Goal: Information Seeking & Learning: Learn about a topic

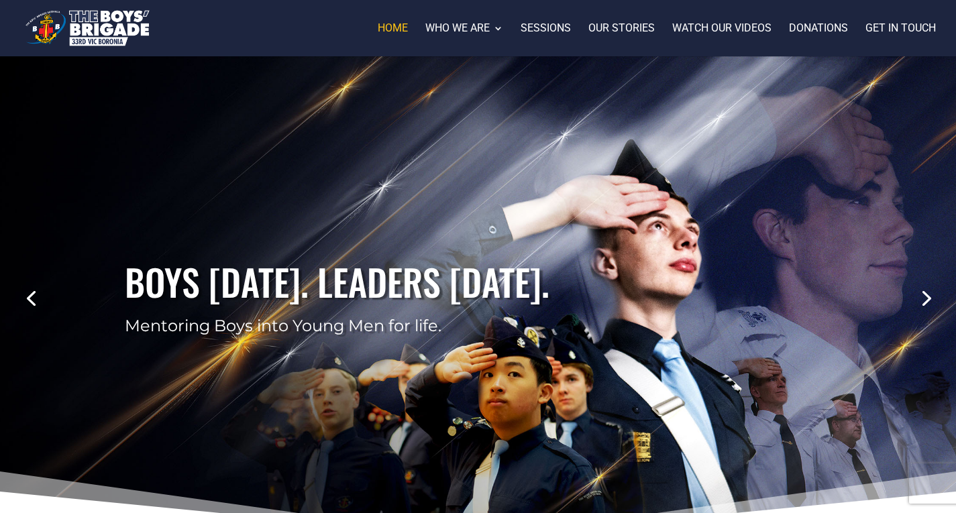
click at [925, 284] on link "Next" at bounding box center [925, 297] width 32 height 32
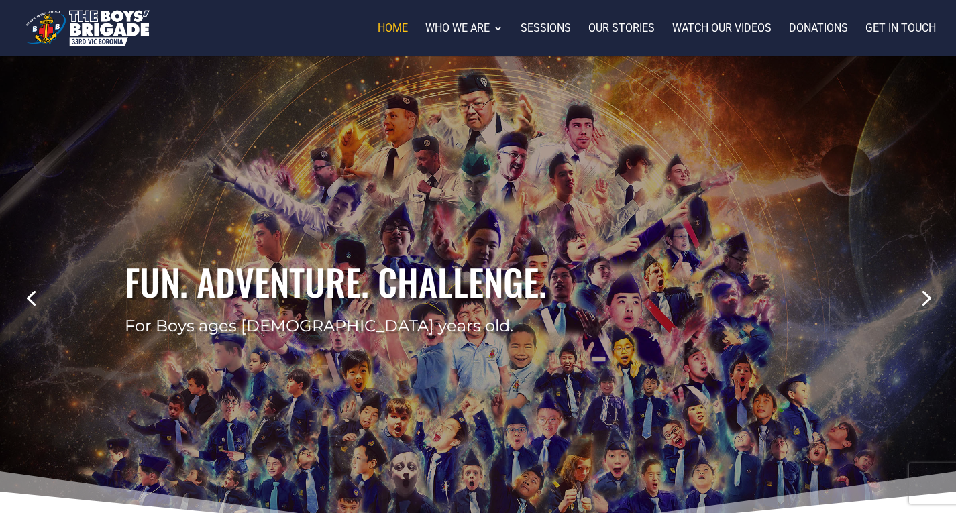
click at [732, 353] on div "Fun. Adventure. Challenge. For Boys ages 5-18 years old." at bounding box center [478, 297] width 841 height 482
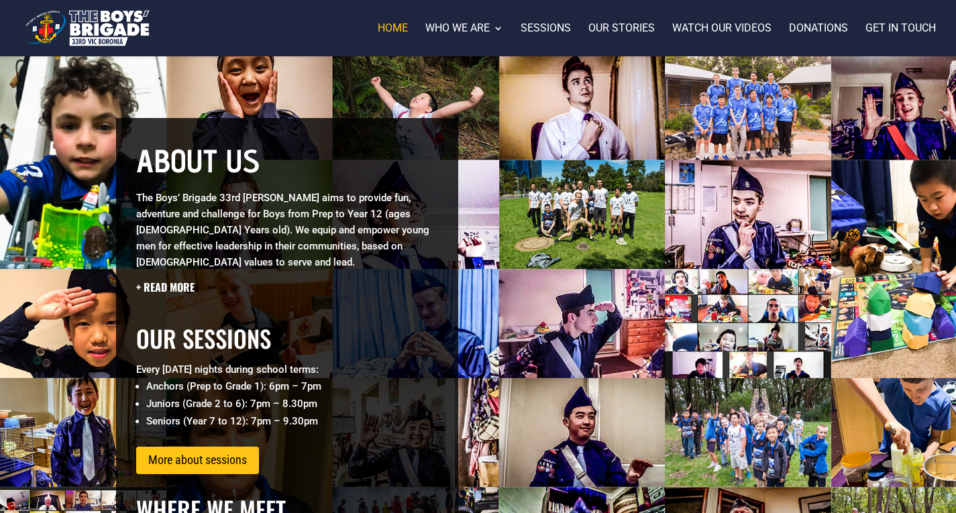
scroll to position [486, 0]
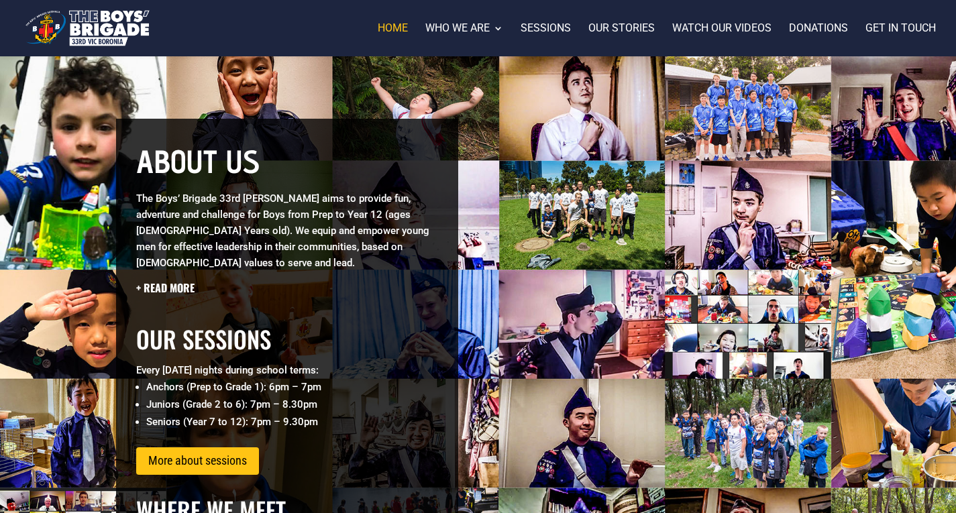
click at [157, 280] on h5 "+ Read more" at bounding box center [287, 287] width 302 height 15
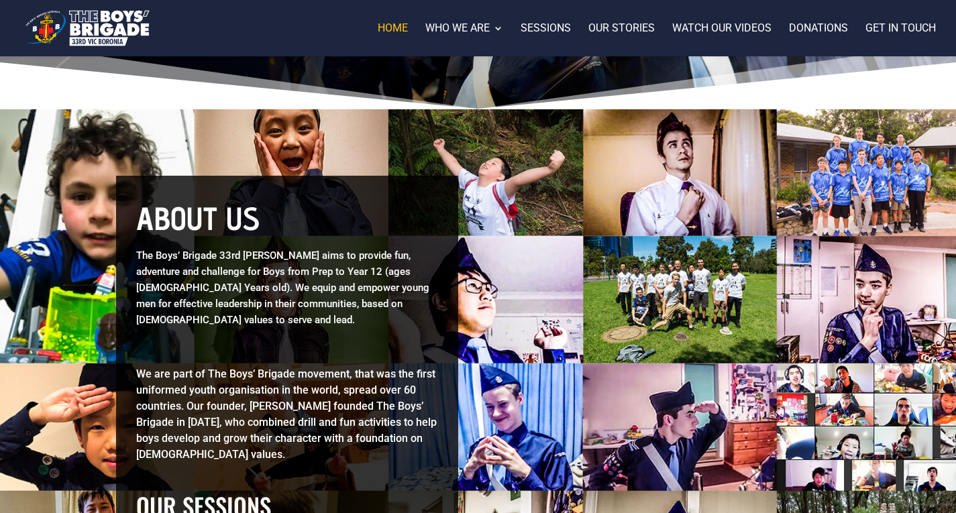
scroll to position [431, 0]
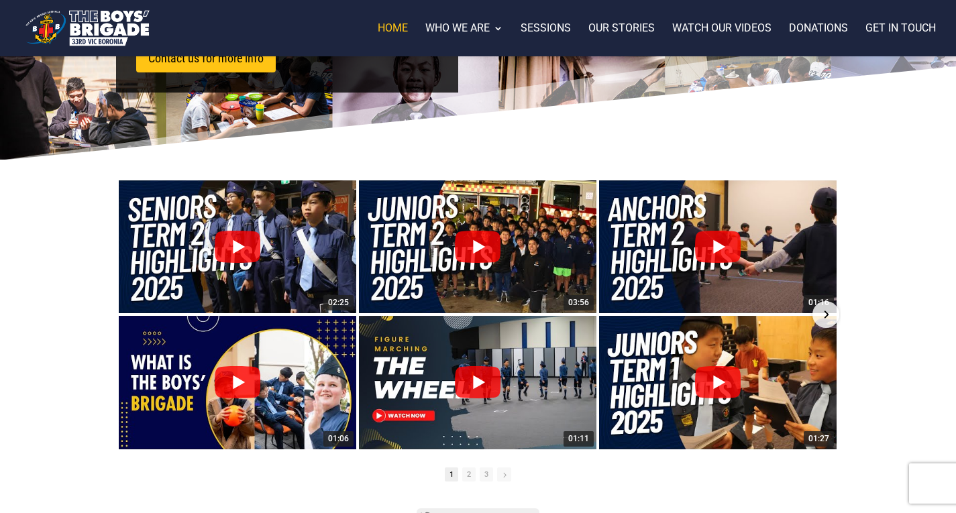
scroll to position [1033, 0]
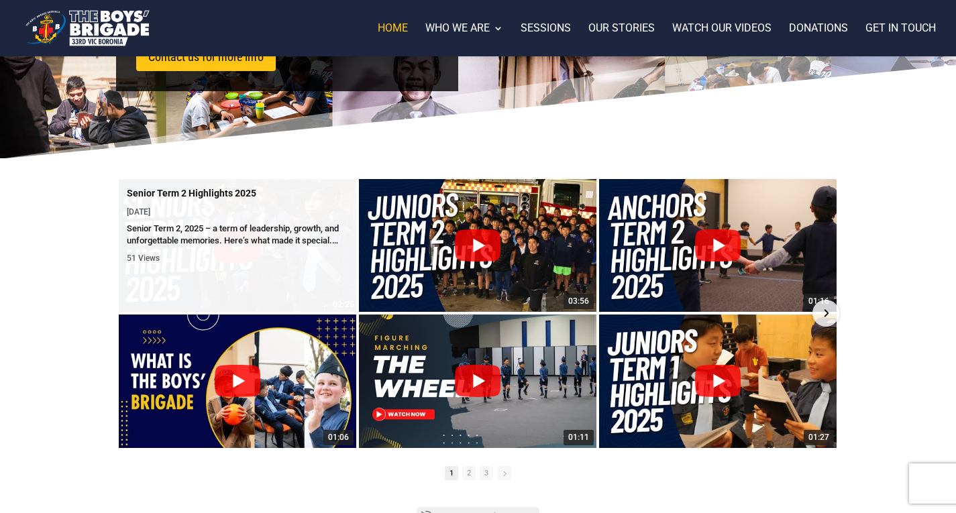
drag, startPoint x: 284, startPoint y: 240, endPoint x: 164, endPoint y: 212, distance: 123.3
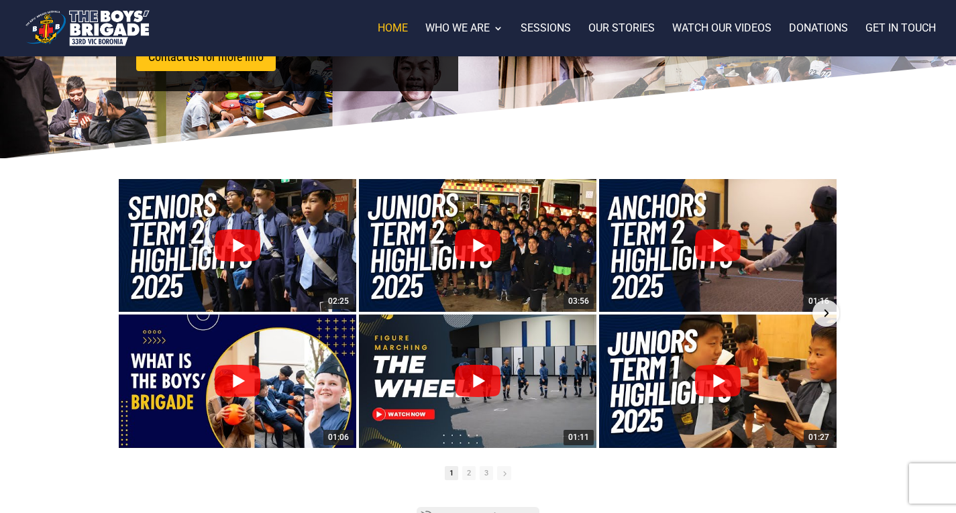
drag, startPoint x: 164, startPoint y: 212, endPoint x: 55, endPoint y: 242, distance: 112.7
click at [55, 242] on div "Unfortunately, an error occurred: The Boys' Brigade 33rd [PERSON_NAME] • 317 Su…" at bounding box center [478, 377] width 956 height 439
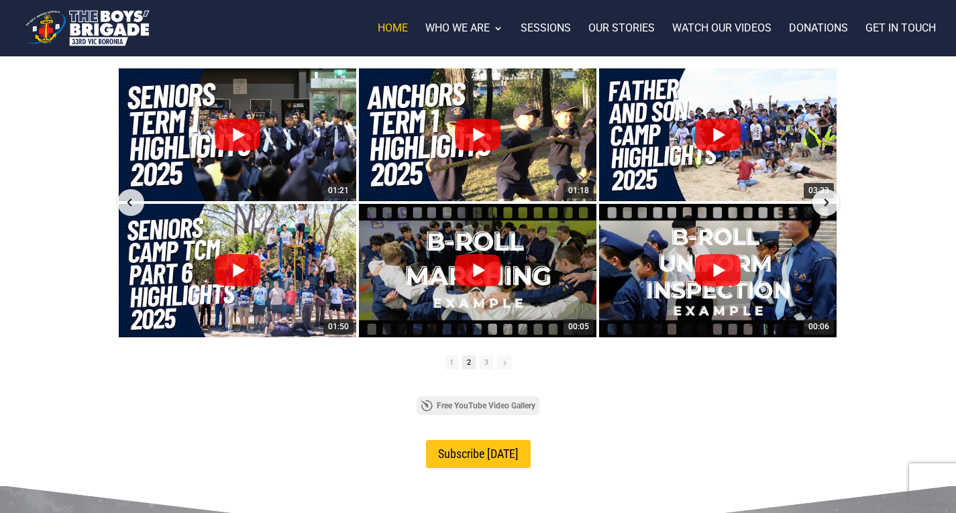
scroll to position [1143, 0]
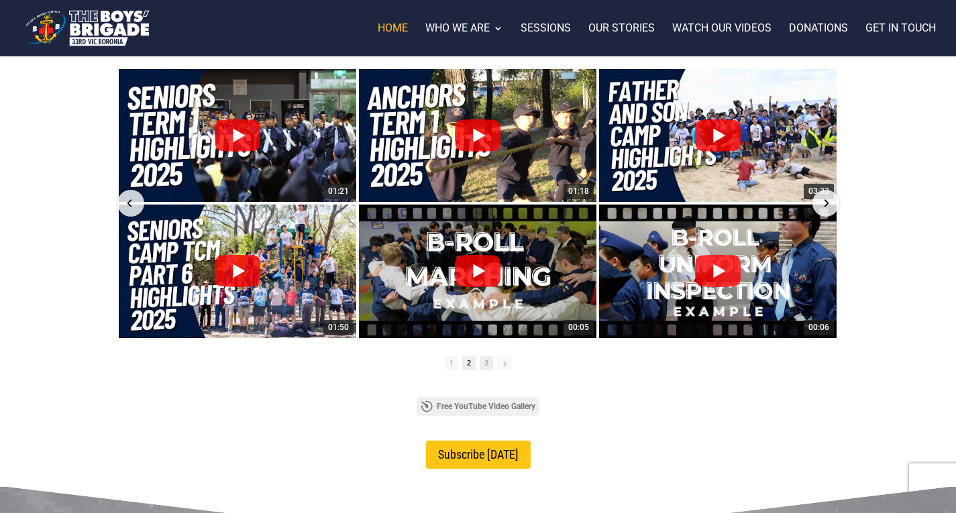
click at [483, 356] on span "3" at bounding box center [485, 363] width 13 height 14
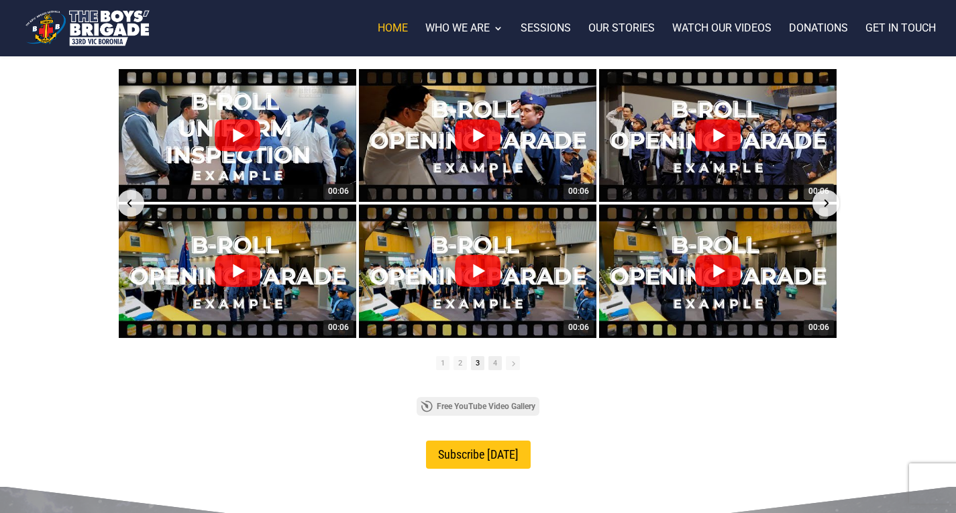
click at [494, 356] on span "4" at bounding box center [494, 363] width 13 height 14
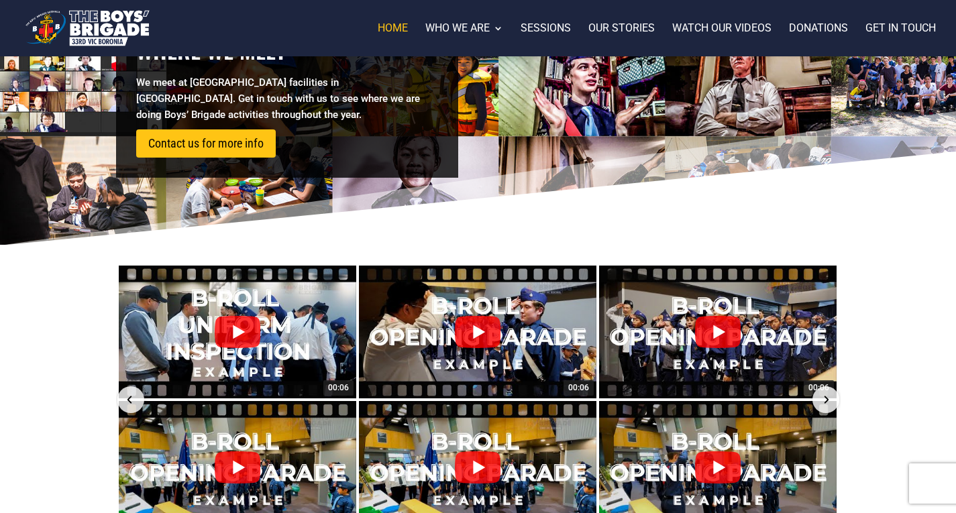
scroll to position [946, 0]
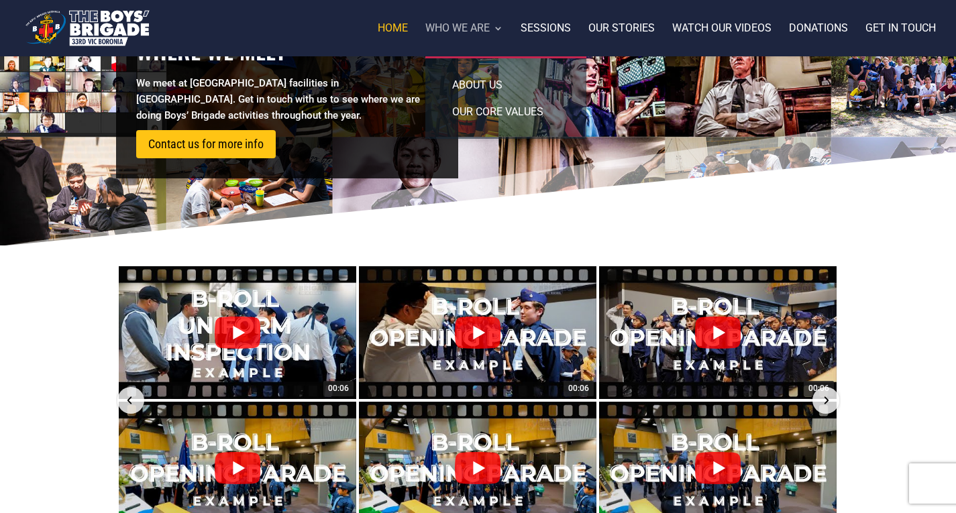
click at [477, 24] on link "Who we are" at bounding box center [464, 39] width 78 height 33
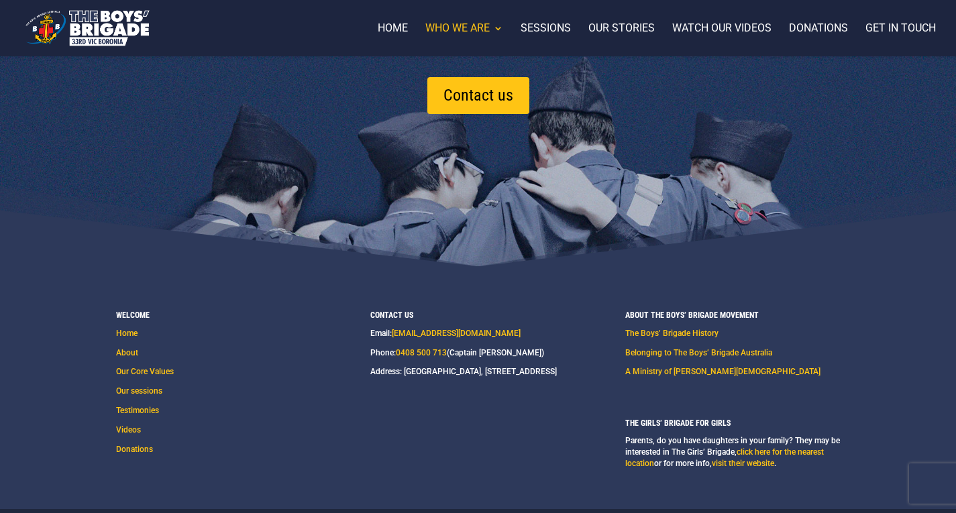
scroll to position [1542, 0]
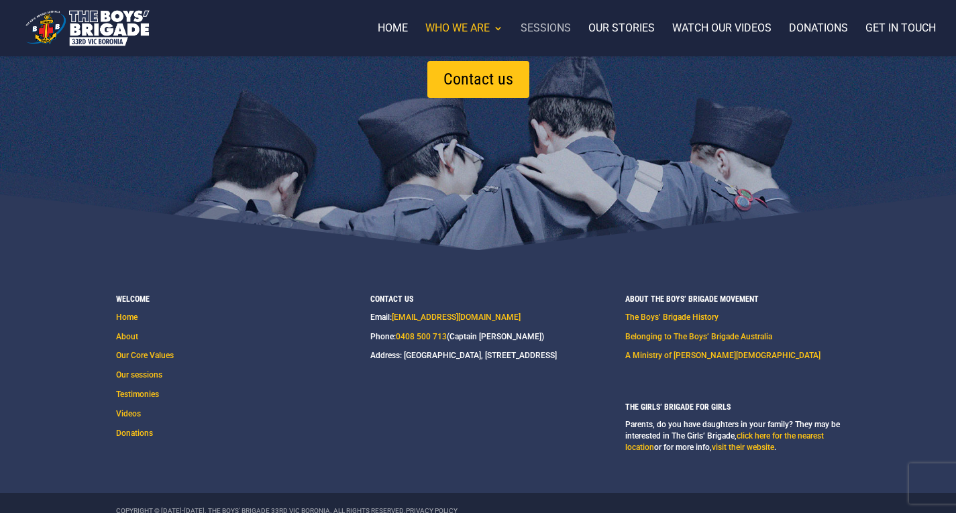
click at [547, 32] on link "Sessions" at bounding box center [545, 39] width 50 height 33
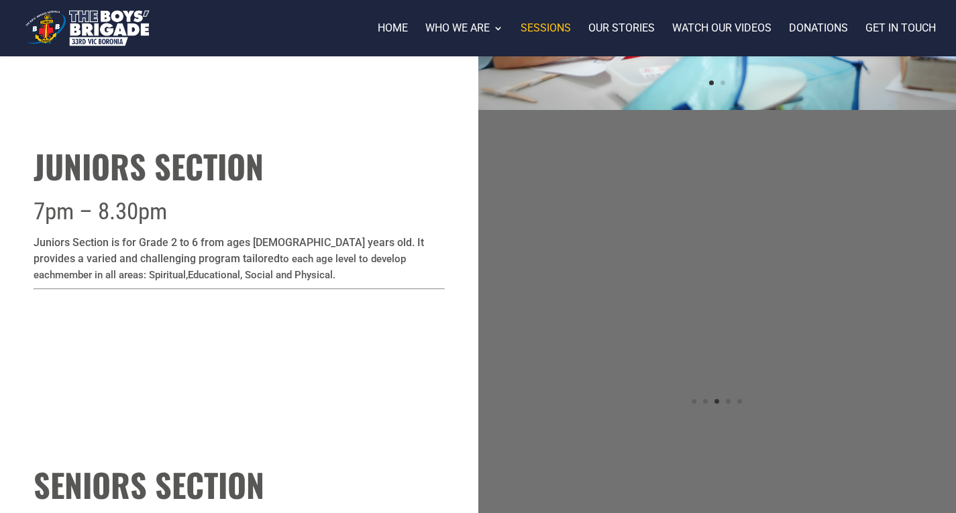
scroll to position [794, 0]
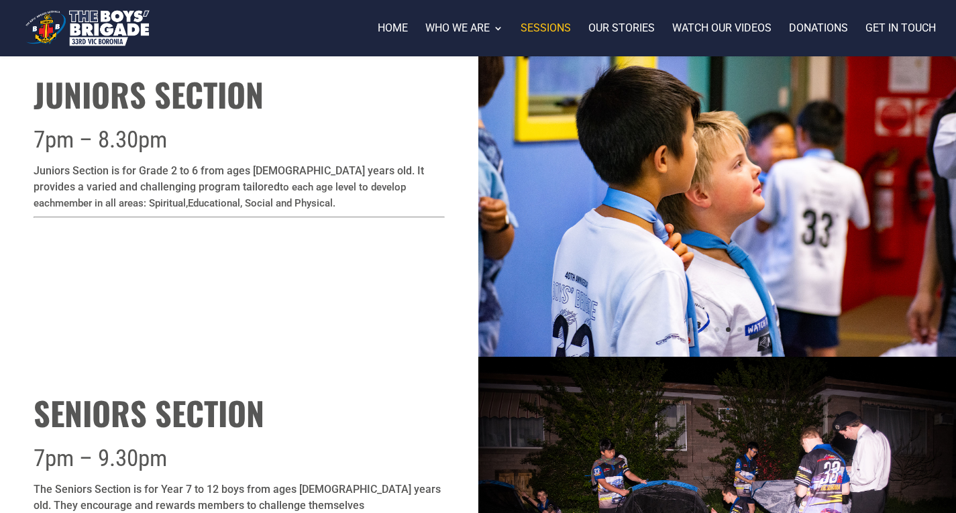
click at [414, 282] on div "Juniors Section 7pm – 8.30pm Juniors Section is for Grade 2 to 6 from ages 8-12…" at bounding box center [478, 197] width 956 height 319
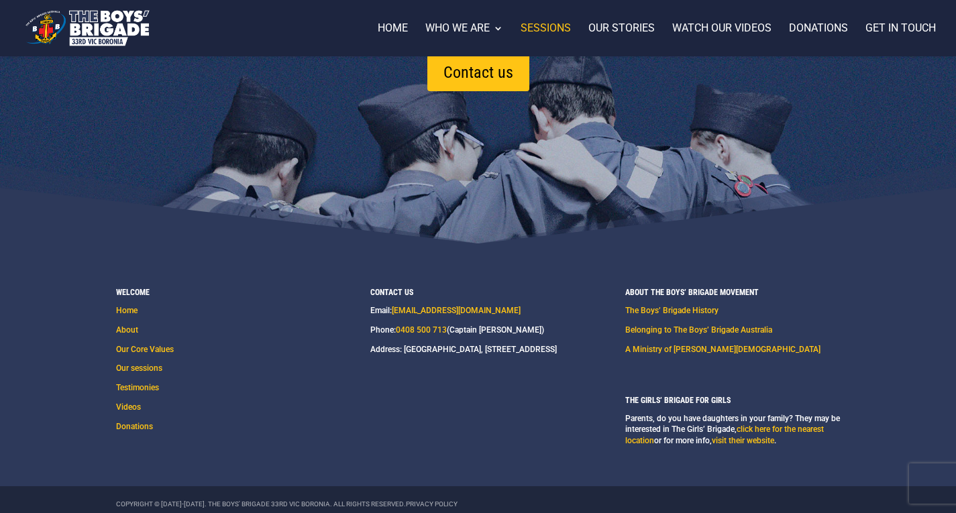
scroll to position [1748, 0]
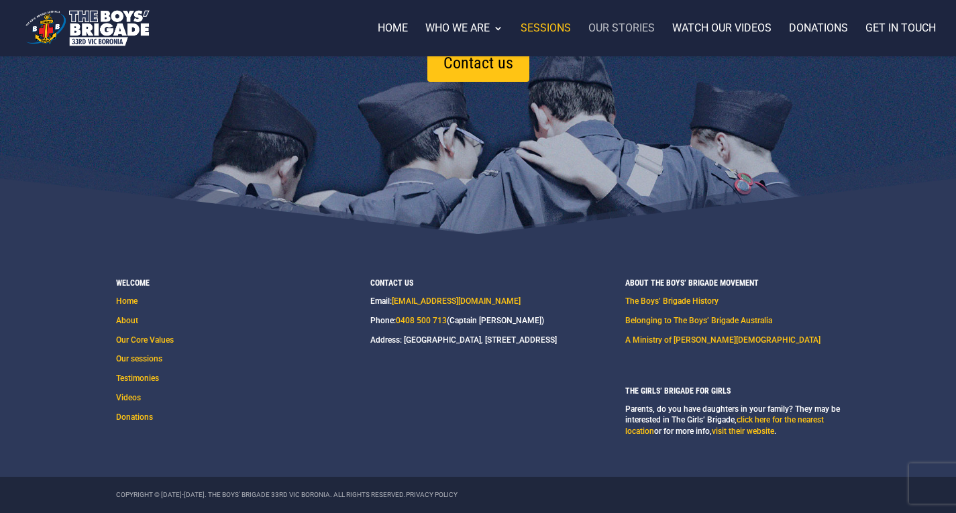
click at [618, 28] on link "Our stories" at bounding box center [621, 39] width 66 height 33
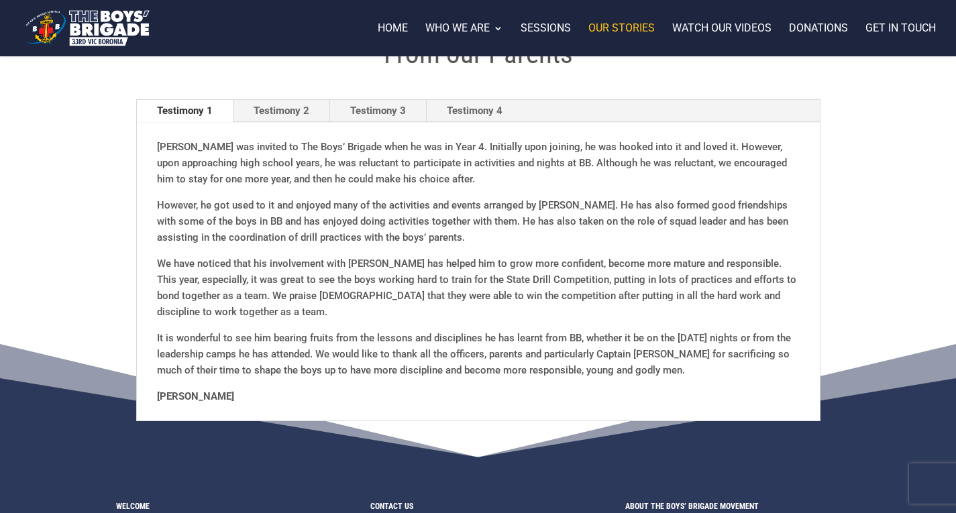
scroll to position [748, 0]
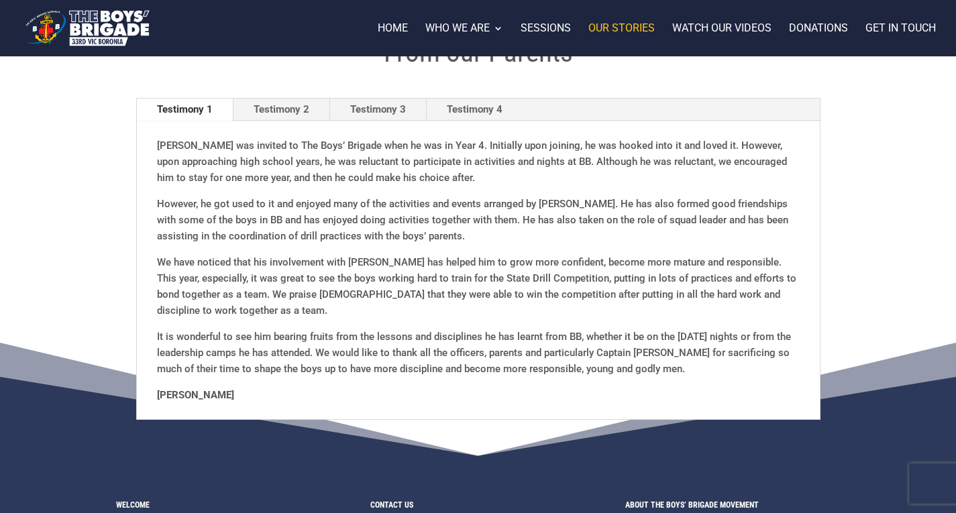
click at [301, 106] on link "Testimony 2" at bounding box center [281, 110] width 96 height 23
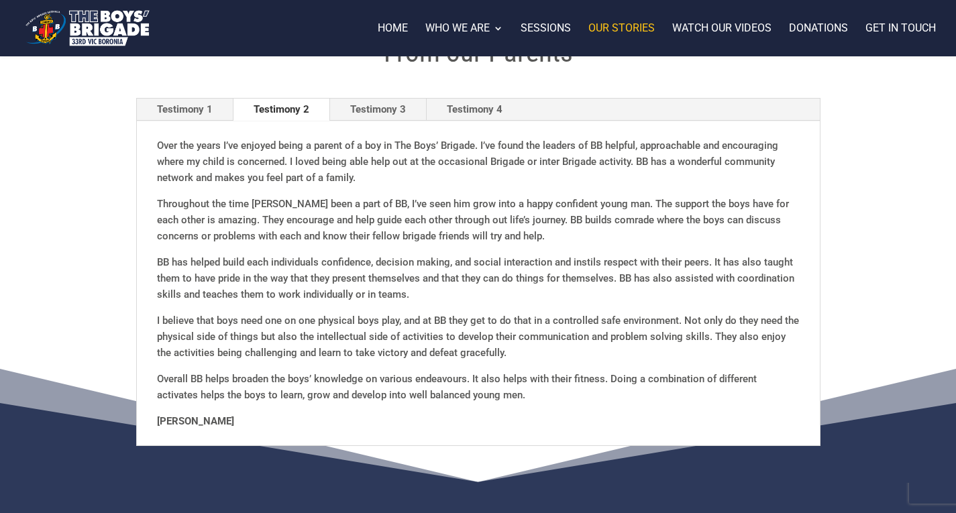
click at [389, 111] on link "Testimony 3" at bounding box center [378, 110] width 96 height 23
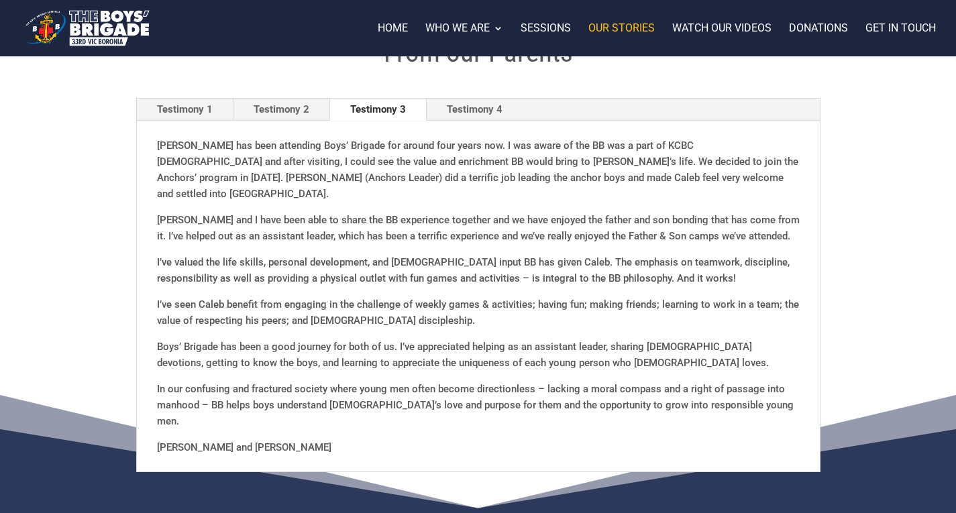
click at [475, 105] on link "Testimony 4" at bounding box center [474, 110] width 96 height 23
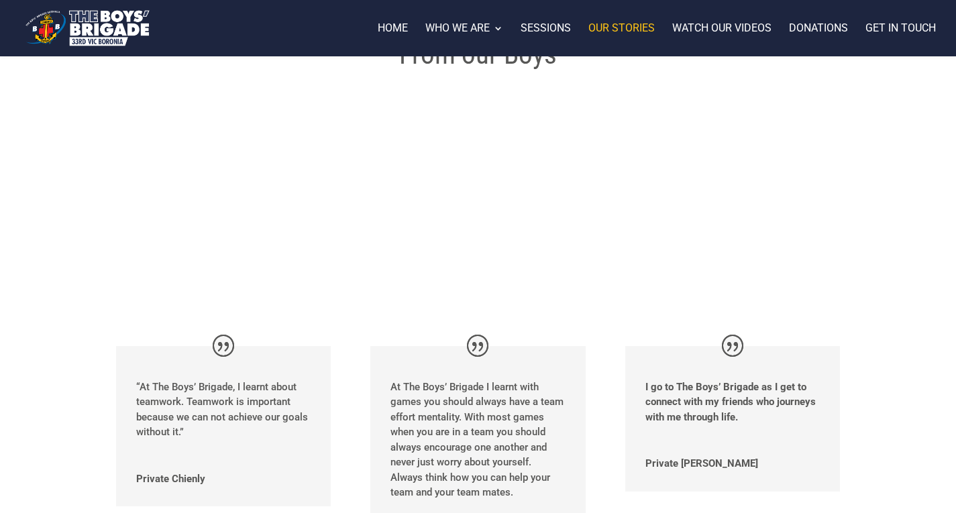
scroll to position [0, 0]
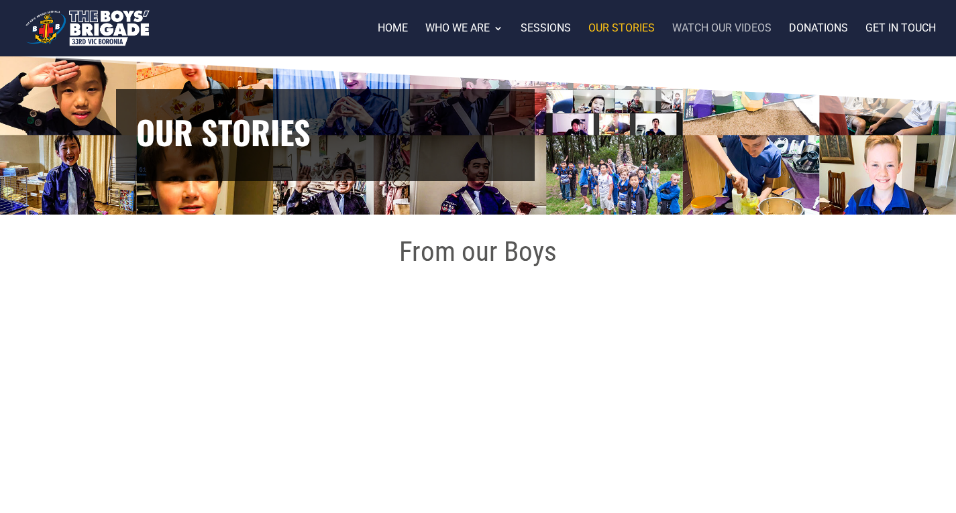
click at [763, 31] on link "Watch our videos" at bounding box center [721, 39] width 99 height 33
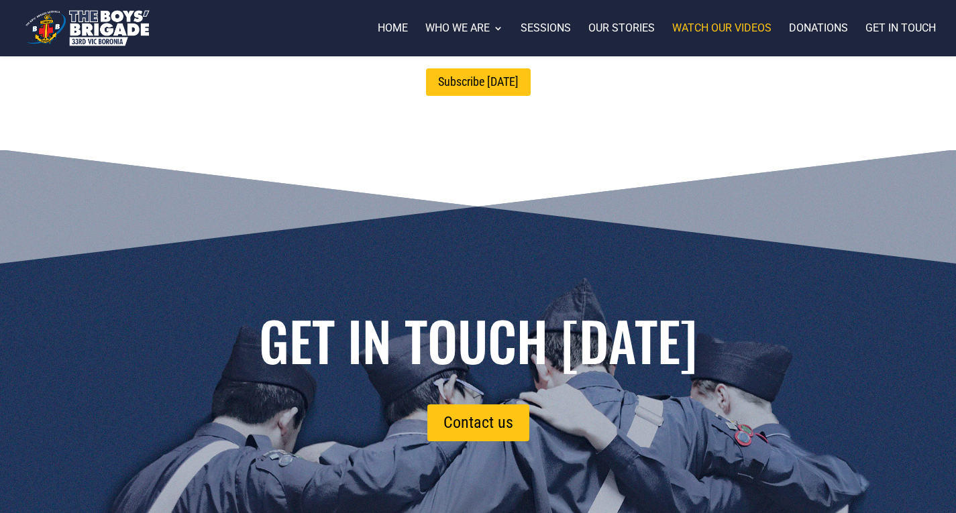
scroll to position [489, 0]
click at [823, 23] on link "Donations" at bounding box center [818, 39] width 59 height 33
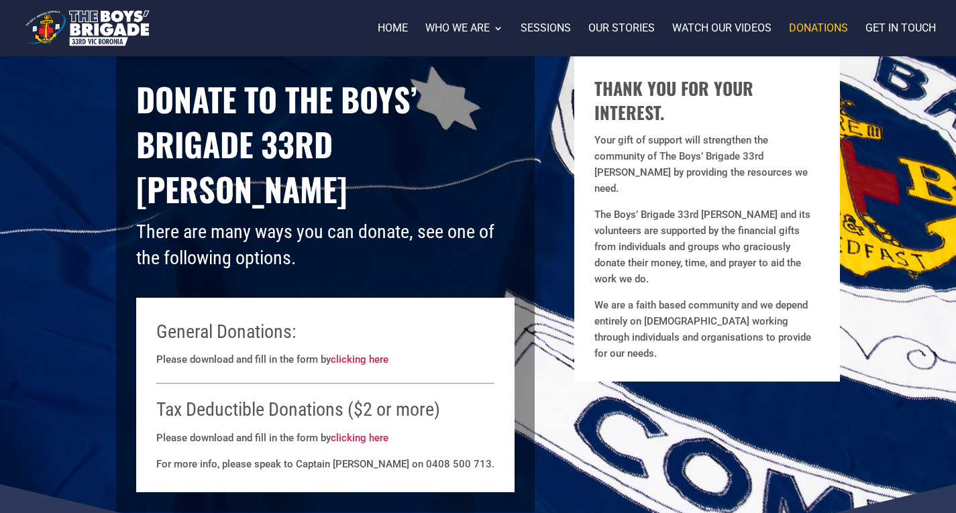
scroll to position [72, 0]
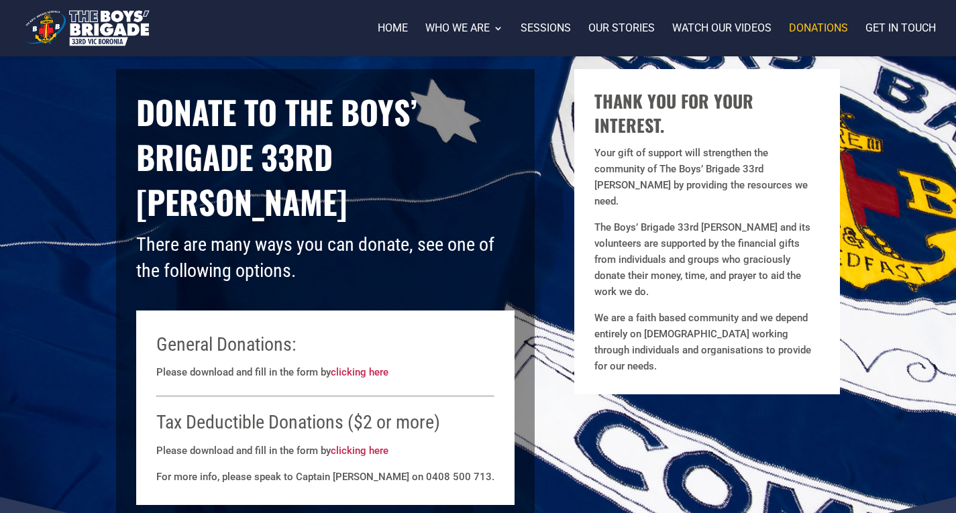
click at [724, 21] on div at bounding box center [498, 28] width 956 height 56
click at [710, 21] on div at bounding box center [498, 28] width 956 height 56
click at [716, 30] on link "Watch our videos" at bounding box center [721, 39] width 99 height 33
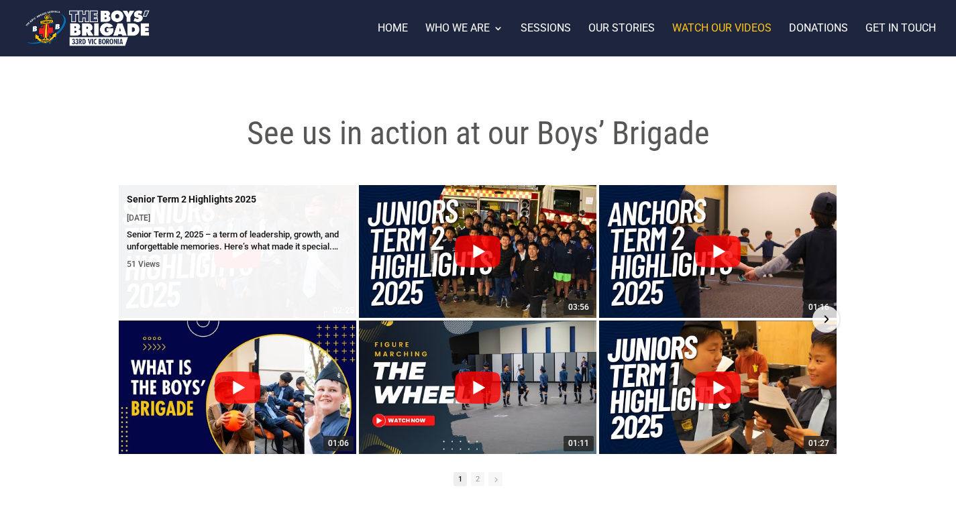
drag, startPoint x: 296, startPoint y: 341, endPoint x: 253, endPoint y: 255, distance: 95.7
click at [253, 255] on div "02:25 Senior Term 2 Highlights 2025 [DATE] Senior Term 2, 2025 – a term of lead…" at bounding box center [237, 251] width 237 height 133
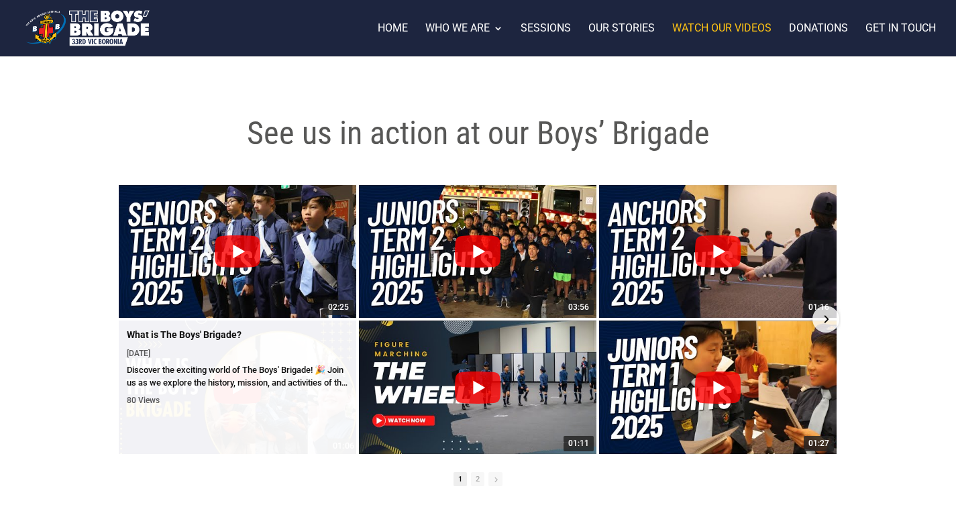
click at [225, 382] on div "Discover the exciting world of The Boys' Brigade! 🎉 Join us as we explore the h…" at bounding box center [237, 376] width 221 height 24
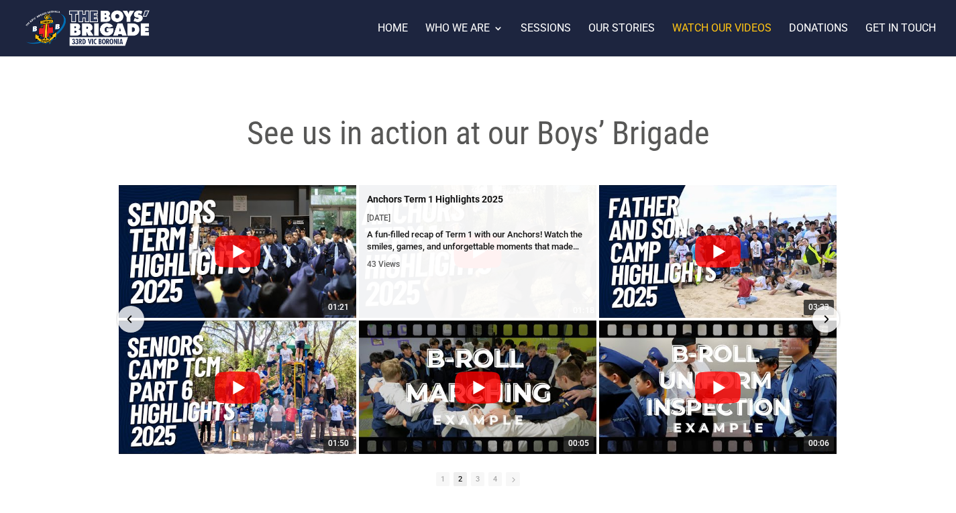
click at [500, 237] on div "A fun-filled recap of Term 1 with our Anchors! Watch the smiles, games, and unf…" at bounding box center [477, 241] width 221 height 24
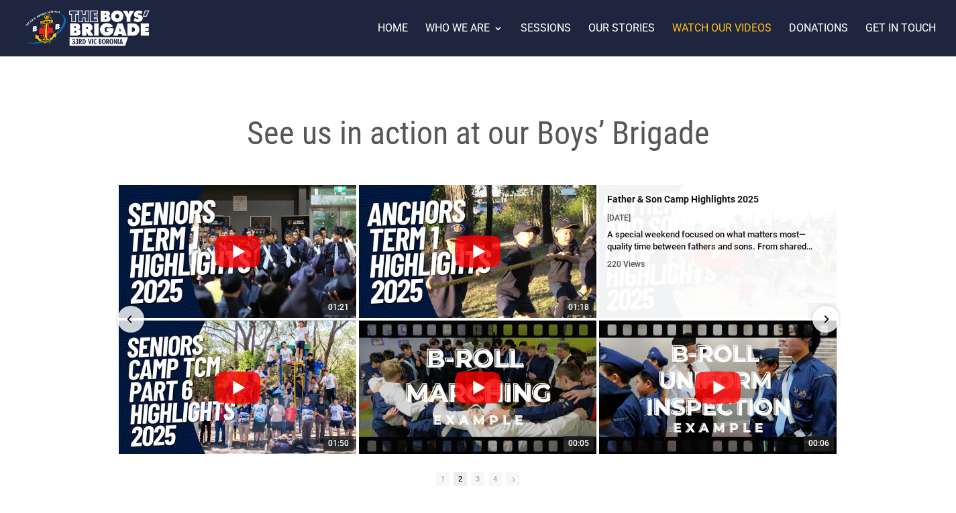
click at [726, 242] on div "A special weekend focused on what matters most—quality time between fathers and…" at bounding box center [717, 241] width 221 height 24
